Goal: Information Seeking & Learning: Learn about a topic

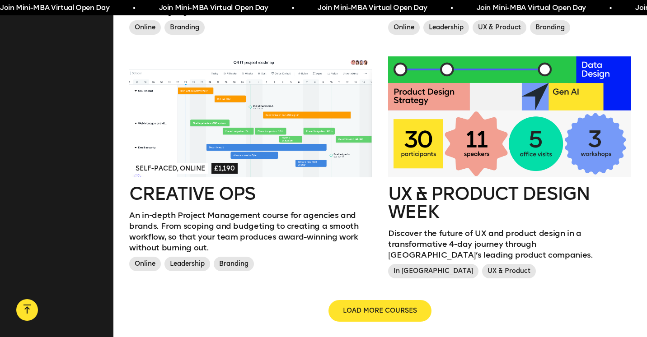
scroll to position [996, 0]
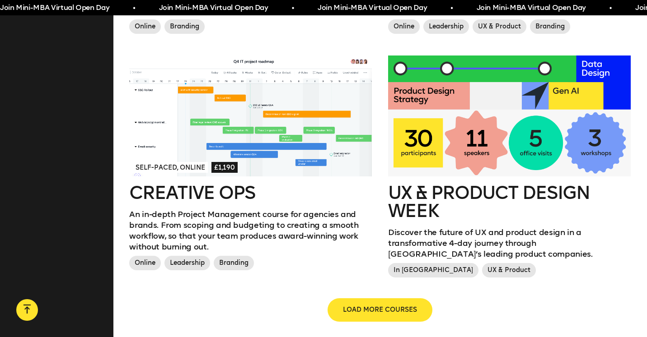
click at [379, 299] on button "LOAD MORE COURSES" at bounding box center [379, 310] width 103 height 22
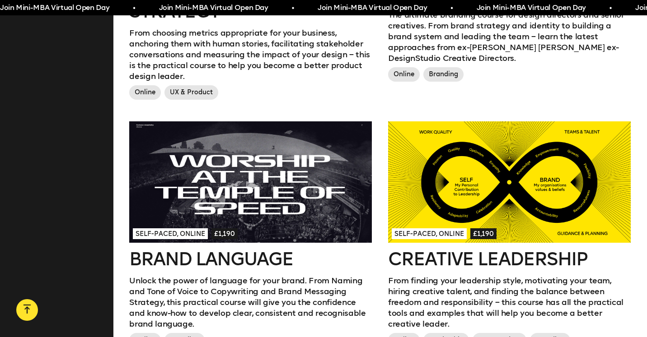
scroll to position [707, 0]
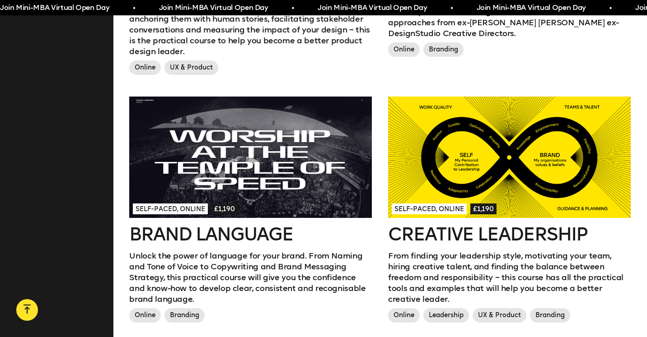
click at [451, 230] on h2 "Creative Leadership" at bounding box center [509, 234] width 243 height 18
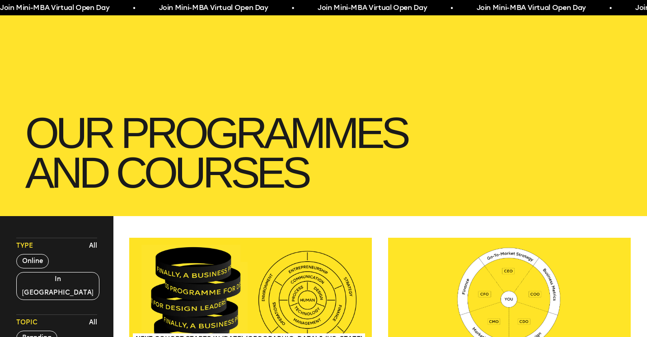
scroll to position [0, 0]
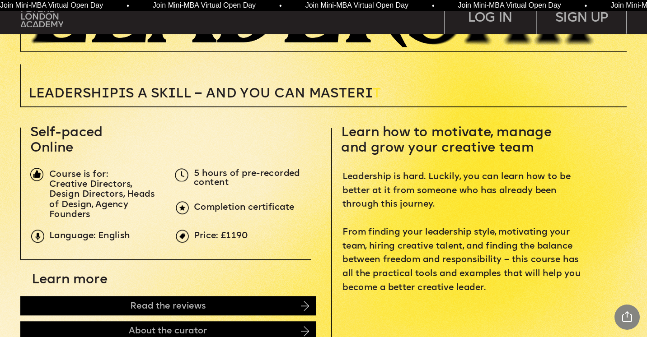
scroll to position [305, 0]
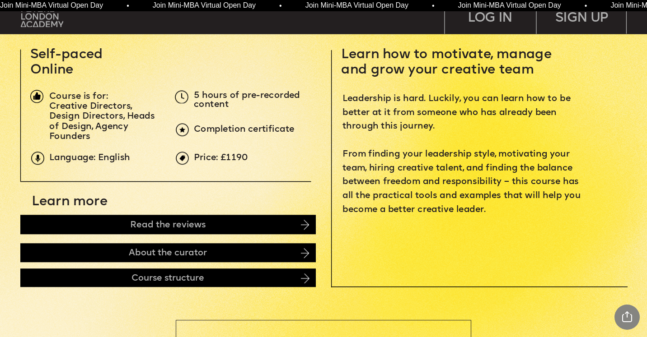
click at [304, 225] on img at bounding box center [305, 225] width 8 height 10
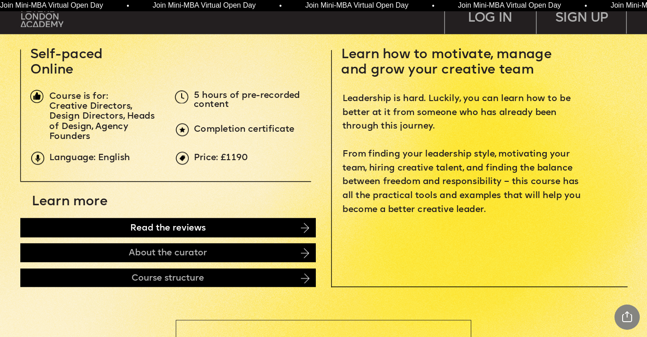
click at [83, 227] on div "Read the reviews" at bounding box center [167, 227] width 295 height 19
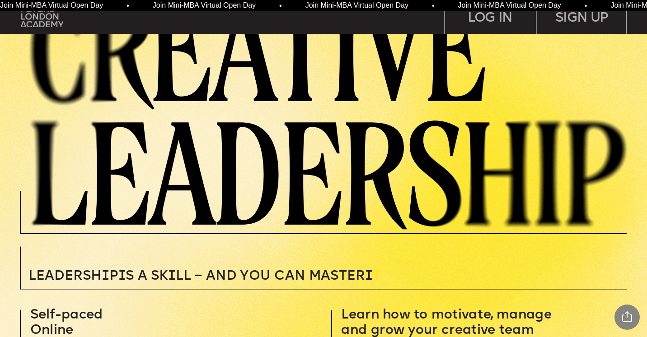
scroll to position [0, 0]
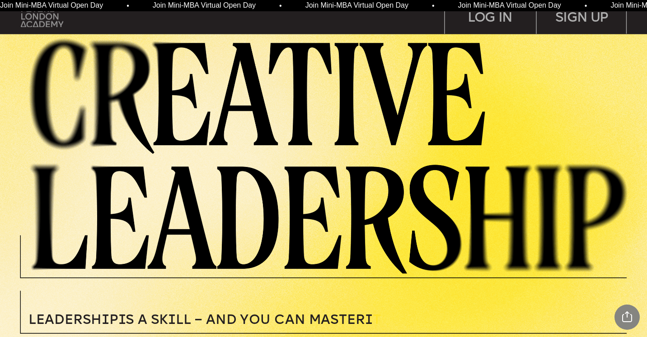
click at [40, 18] on img at bounding box center [42, 17] width 42 height 22
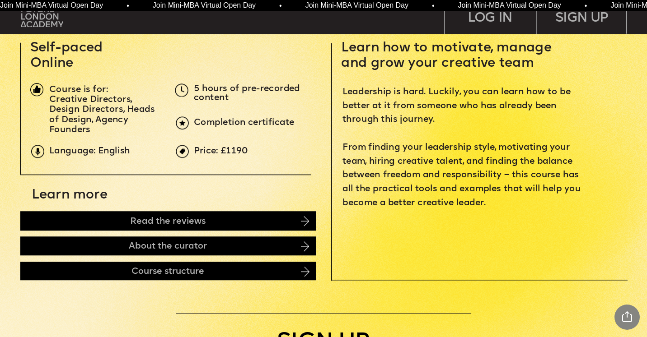
scroll to position [312, 0]
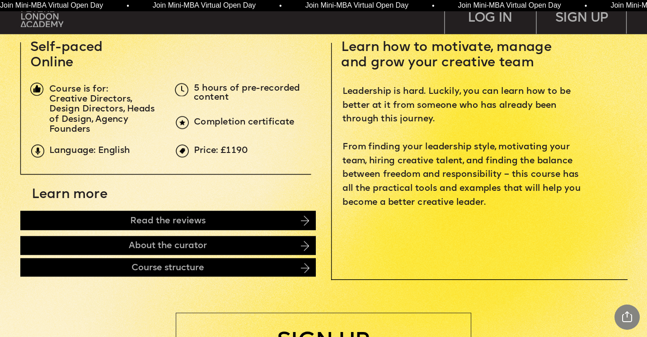
click at [302, 269] on img at bounding box center [305, 268] width 9 height 10
click at [84, 272] on div "Course structure" at bounding box center [167, 267] width 295 height 19
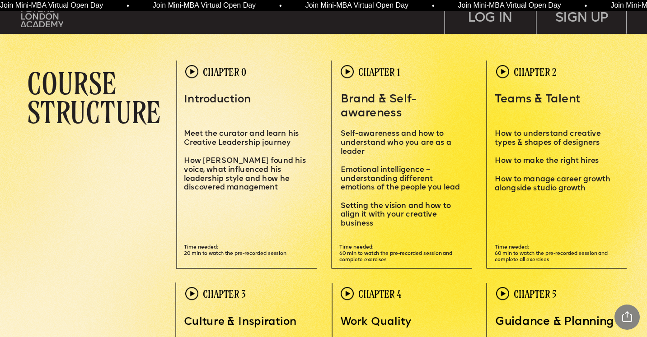
scroll to position [1862, 0]
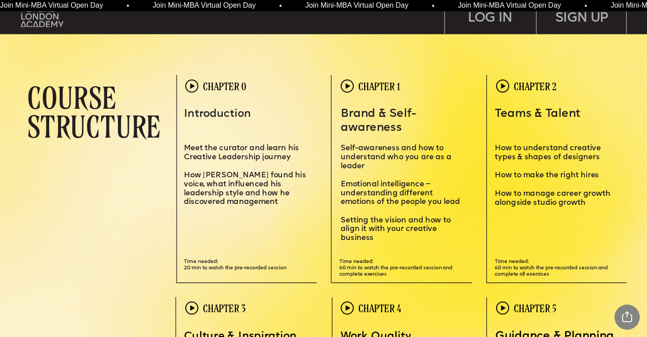
click at [193, 85] on img at bounding box center [191, 86] width 13 height 13
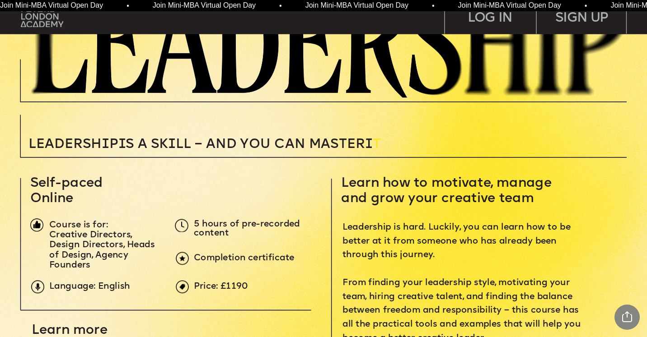
scroll to position [0, 0]
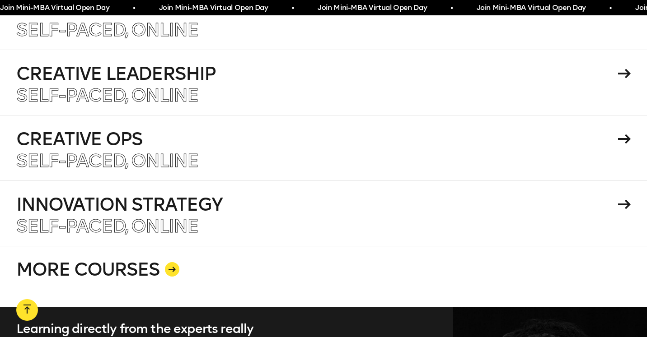
scroll to position [1609, 0]
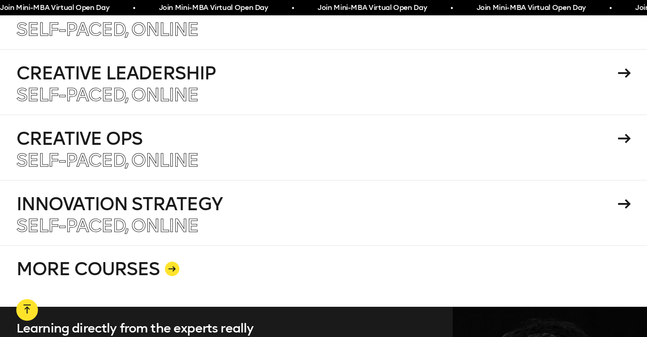
click at [126, 263] on link "MORE COURSES" at bounding box center [323, 276] width 614 height 61
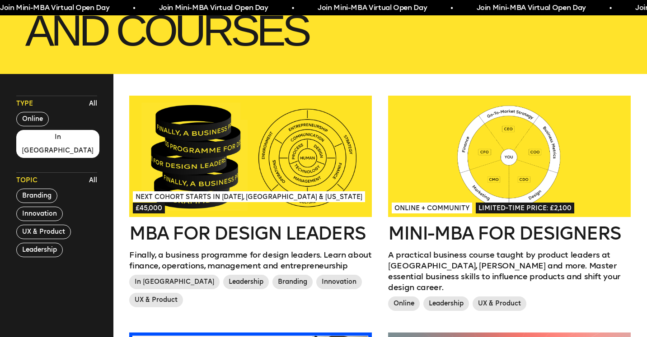
scroll to position [208, 0]
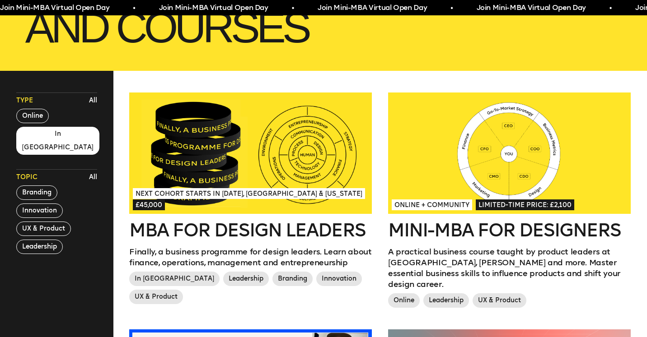
click at [29, 133] on button "In London" at bounding box center [57, 141] width 83 height 28
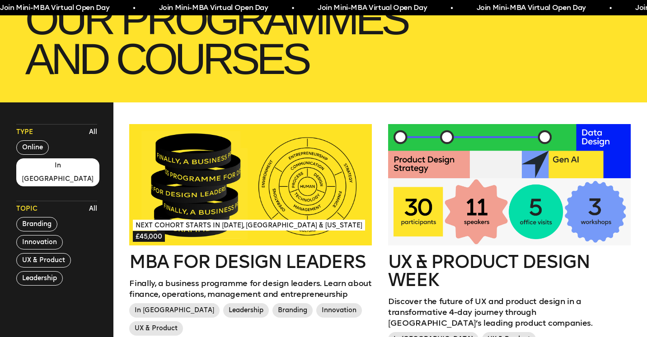
scroll to position [177, 0]
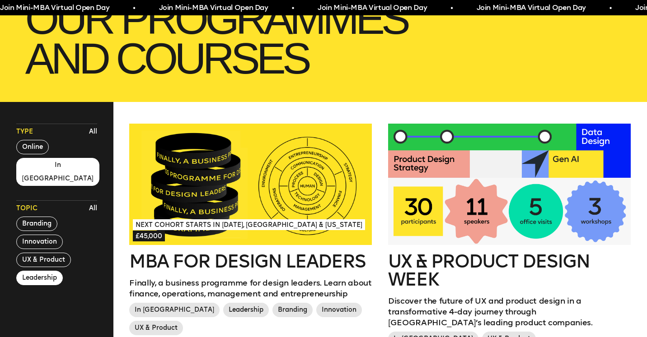
click at [48, 271] on button "Leadership" at bounding box center [39, 278] width 47 height 14
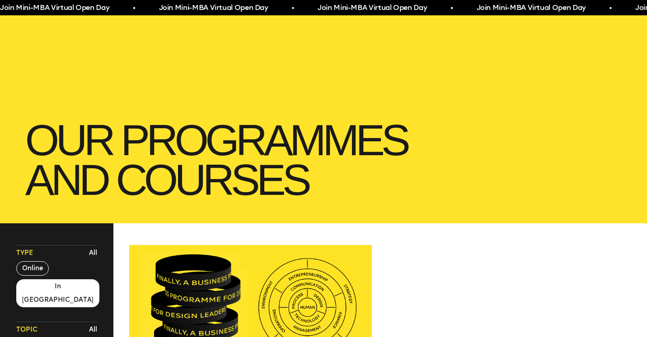
scroll to position [39, 0]
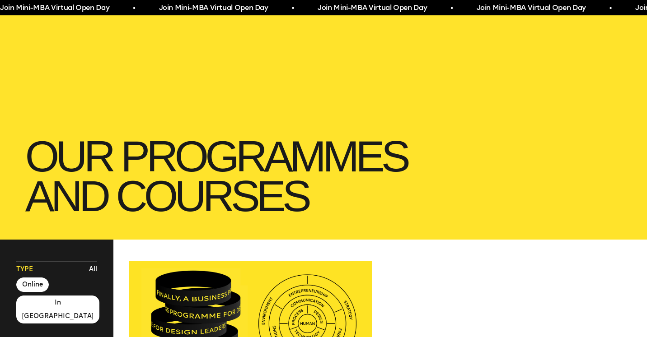
click at [35, 282] on button "Online" at bounding box center [32, 285] width 33 height 14
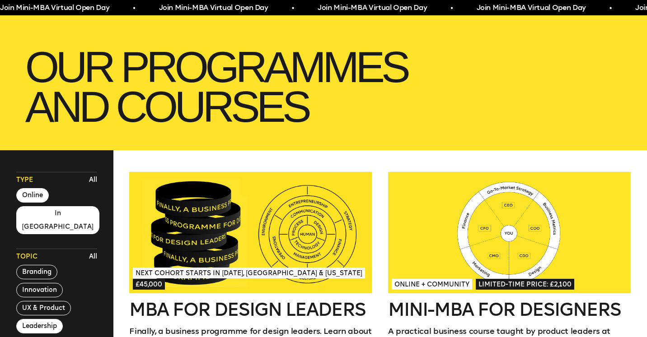
scroll to position [0, 0]
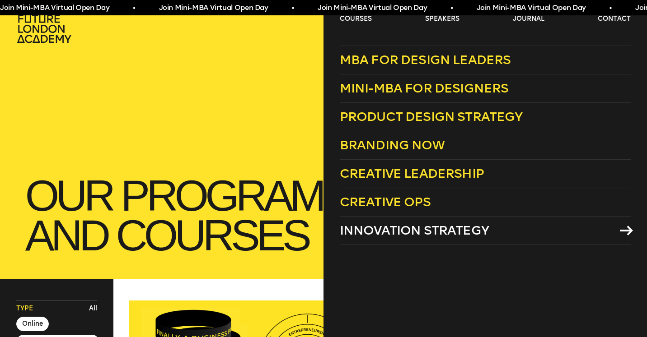
click at [399, 231] on span "Innovation Strategy" at bounding box center [414, 230] width 149 height 15
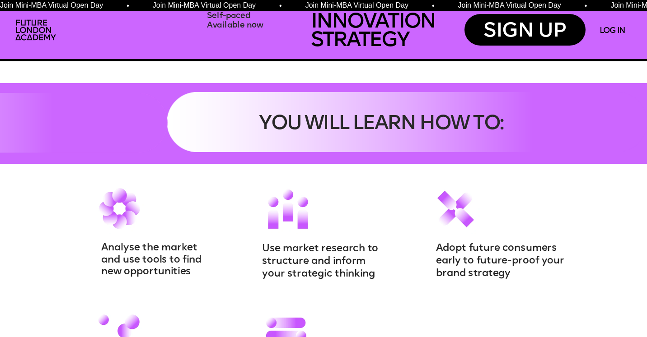
scroll to position [840, 0]
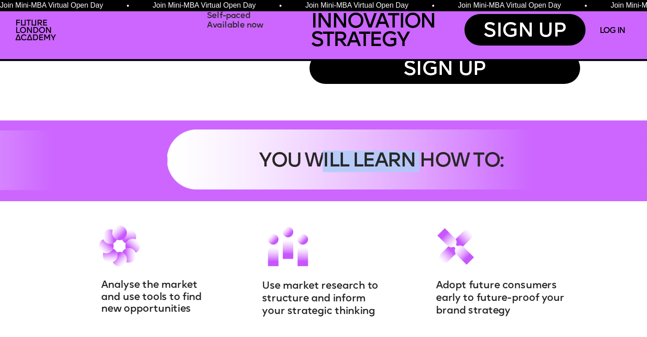
drag, startPoint x: 325, startPoint y: 164, endPoint x: 427, endPoint y: 162, distance: 102.1
click at [427, 163] on span "YOU WILL LEARN HOW TO:" at bounding box center [381, 161] width 244 height 20
click at [438, 162] on span "YOU WILL LEARN HOW TO:" at bounding box center [381, 161] width 244 height 20
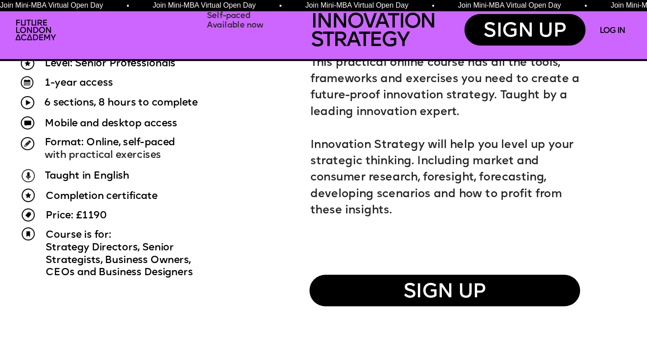
scroll to position [655, 0]
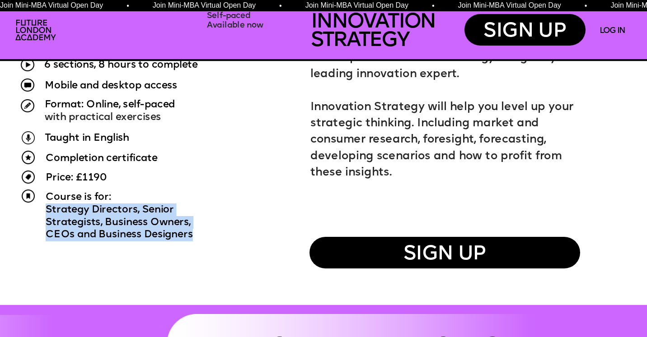
drag, startPoint x: 46, startPoint y: 211, endPoint x: 203, endPoint y: 239, distance: 159.6
click at [203, 239] on div "Course is for: Strategy Directors, Senior Strategists, Business Owners, CEOs an…" at bounding box center [149, 216] width 206 height 51
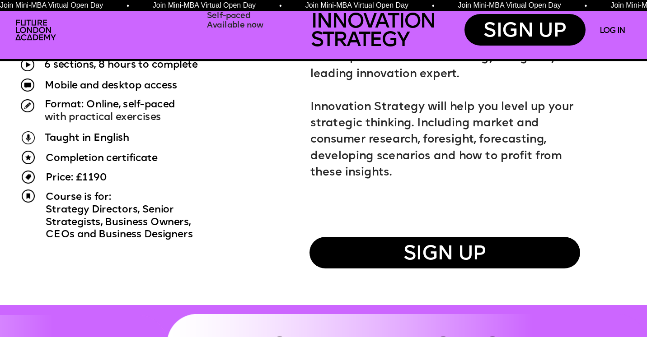
click at [178, 234] on span "CEOs and Business Designers" at bounding box center [119, 235] width 147 height 10
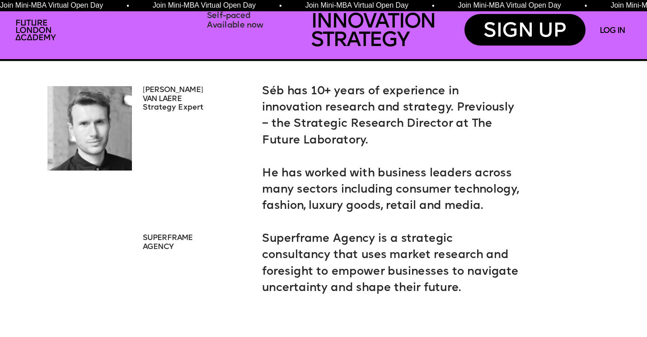
scroll to position [2010, 0]
